Goal: Transaction & Acquisition: Purchase product/service

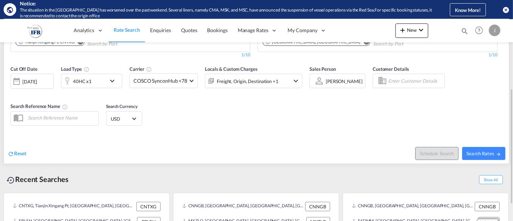
scroll to position [40, 0]
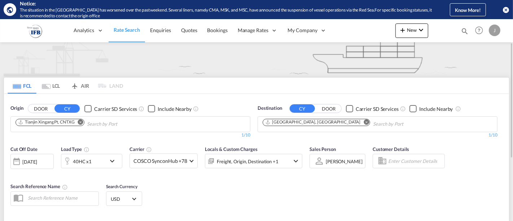
click at [84, 121] on md-chip "Tianjin Xingang Pt, CNTXG" at bounding box center [50, 122] width 69 height 7
click at [80, 121] on md-icon "Remove" at bounding box center [80, 121] width 5 height 5
click at [80, 121] on input "Chips input." at bounding box center [50, 124] width 69 height 12
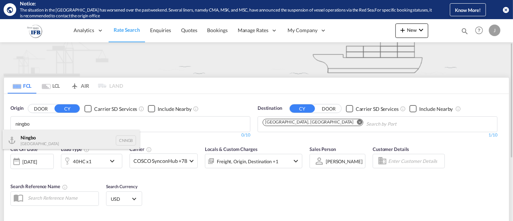
type input "ningbo"
click at [74, 138] on div "Ningbo China CNNGB" at bounding box center [71, 141] width 137 height 22
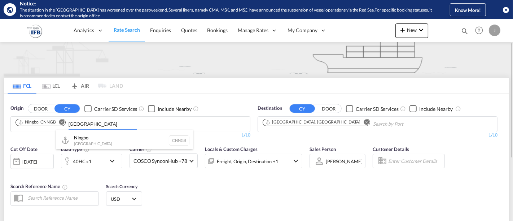
type input "[GEOGRAPHIC_DATA]"
click at [28, 104] on button "DOOR" at bounding box center [40, 108] width 25 height 8
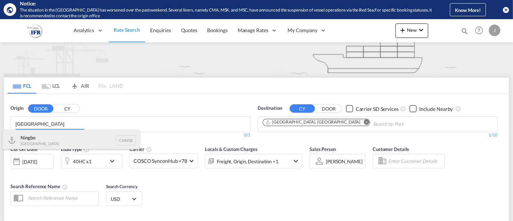
click at [58, 135] on div "Ningbo China CNNGB" at bounding box center [71, 141] width 137 height 22
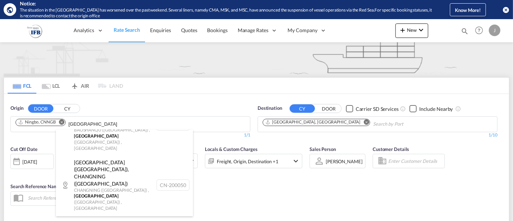
scroll to position [0, 0]
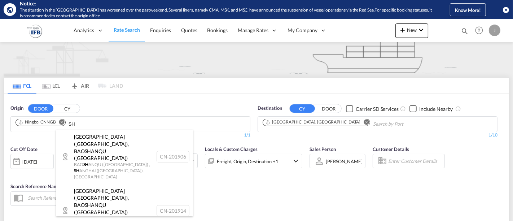
type input "S"
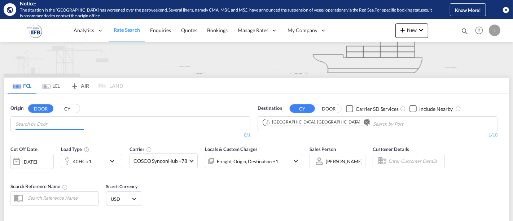
click at [41, 126] on input "Chips input." at bounding box center [50, 124] width 69 height 12
click at [72, 106] on button "CY" at bounding box center [67, 108] width 25 height 8
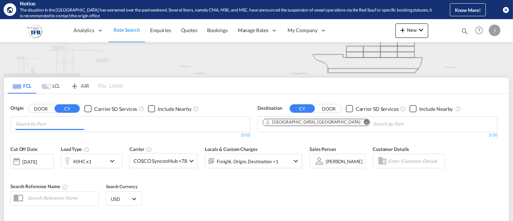
click at [49, 123] on input "Chips input." at bounding box center [50, 124] width 69 height 12
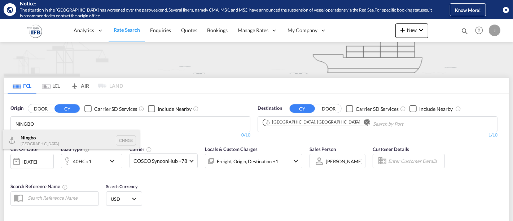
type input "NINGBO"
click at [47, 138] on div "Ningbo China CNNGB" at bounding box center [71, 141] width 137 height 22
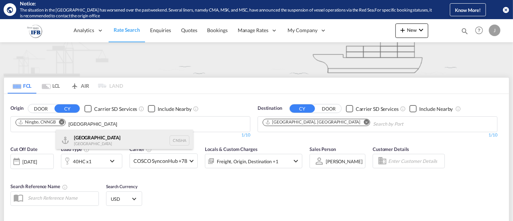
type input "[GEOGRAPHIC_DATA]"
click at [77, 139] on div "Shanghai [GEOGRAPHIC_DATA] CNSHA" at bounding box center [124, 141] width 137 height 22
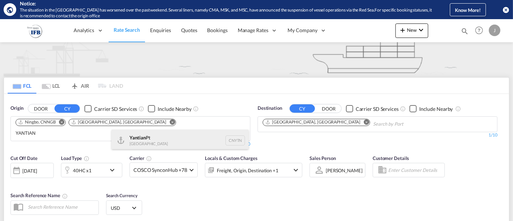
type input "YANTIAN"
click at [138, 141] on div "Yantian Pt China CNYTN" at bounding box center [180, 141] width 137 height 22
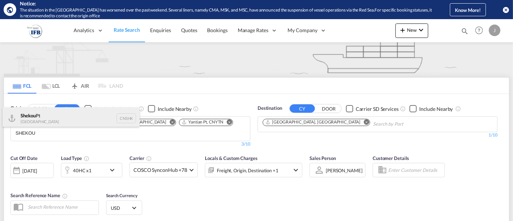
type input "SHEKOU"
click at [44, 116] on div "Shekou Pt China CNSHK" at bounding box center [71, 118] width 137 height 22
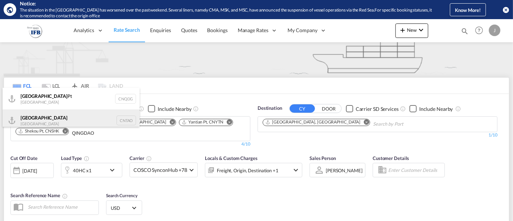
type input "QINGDAO"
click at [45, 117] on div "Qingdao China CNTAO" at bounding box center [71, 120] width 137 height 22
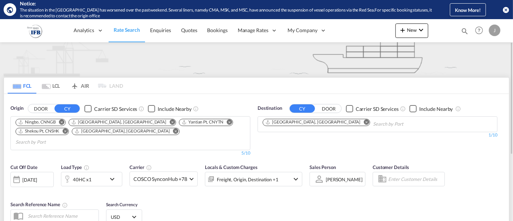
click at [364, 122] on md-icon "Remove" at bounding box center [366, 121] width 5 height 5
click at [307, 125] on input "Chips input." at bounding box center [297, 124] width 69 height 12
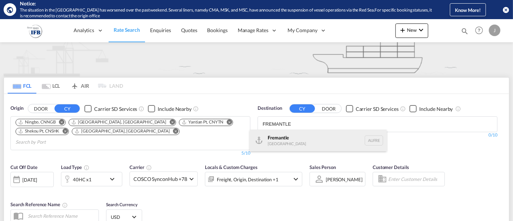
type input "FREMANTLE"
click at [284, 144] on div "Fremantle [GEOGRAPHIC_DATA] AUFRE" at bounding box center [318, 141] width 137 height 22
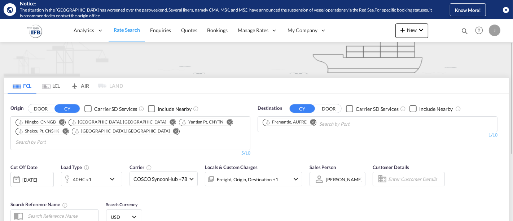
click at [98, 172] on div "40HC x1" at bounding box center [83, 179] width 45 height 14
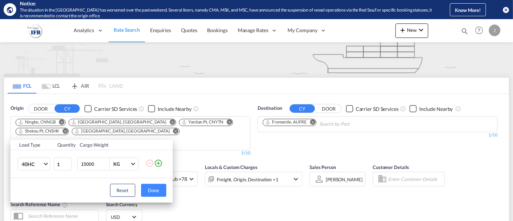
click at [159, 162] on md-icon "icon-plus-circle-outline" at bounding box center [158, 163] width 9 height 9
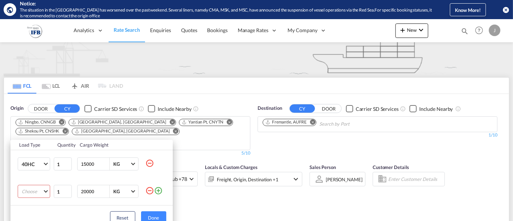
click at [41, 191] on md-select "Choose 20GP 40GP 40HC 45HC 20RE 40RE 40HR 20OT 40OT 20FR 40FR 40NR 20NR 45S 20T…" at bounding box center [34, 191] width 32 height 13
click at [30, 133] on div "20GP" at bounding box center [27, 134] width 12 height 6
drag, startPoint x: 94, startPoint y: 165, endPoint x: 37, endPoint y: 159, distance: 57.7
click at [37, 159] on tr "40HC 20GP 40GP 40HC 45HC 20RE 40RE 40HR 20OT 40OT 20FR 40FR 40NR 20NR 45S 20TK …" at bounding box center [91, 164] width 162 height 28
type input "20000"
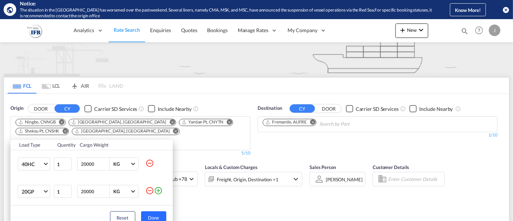
click at [155, 212] on button "Done" at bounding box center [153, 217] width 25 height 13
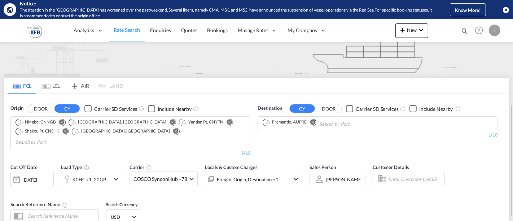
scroll to position [80, 0]
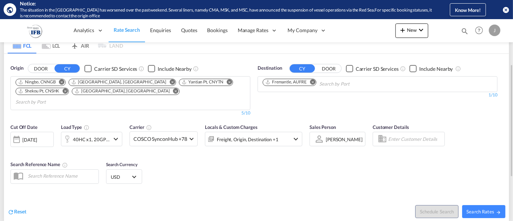
click at [37, 136] on div "[DATE]" at bounding box center [29, 139] width 15 height 6
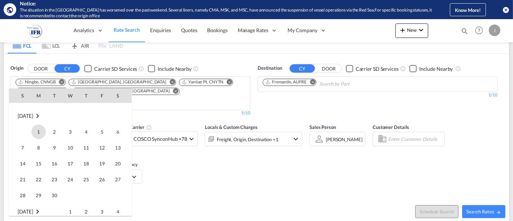
scroll to position [367, 0]
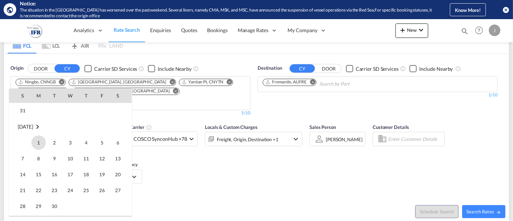
click at [39, 141] on span "1" at bounding box center [38, 142] width 14 height 14
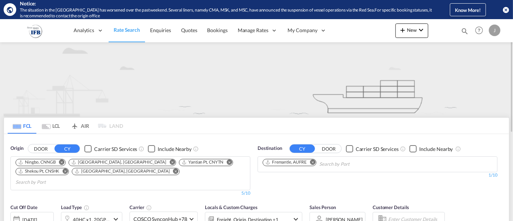
scroll to position [120, 0]
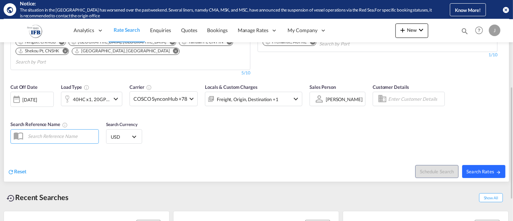
click at [474, 165] on button "Search Rates" at bounding box center [483, 171] width 43 height 13
type input "CNNGB,CNSHA,CNYTN,CNSHK,CNTAO to AUFRE / [DATE]"
